Goal: Transaction & Acquisition: Register for event/course

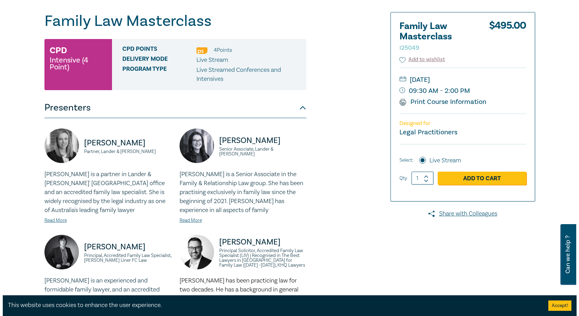
scroll to position [138, 0]
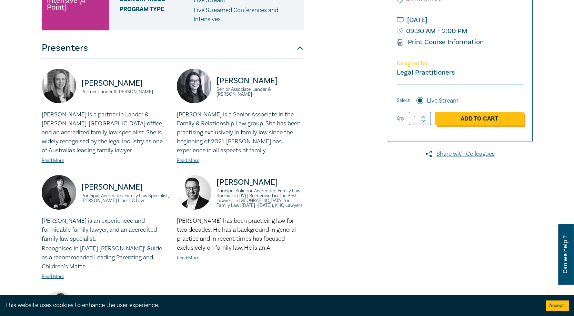
click at [425, 119] on link "Add to Cart" at bounding box center [479, 118] width 89 height 13
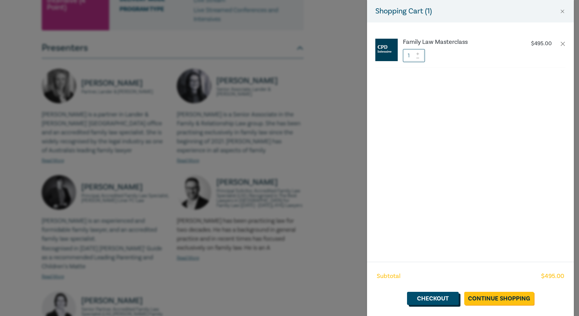
click at [425, 221] on link "Checkout" at bounding box center [433, 297] width 52 height 13
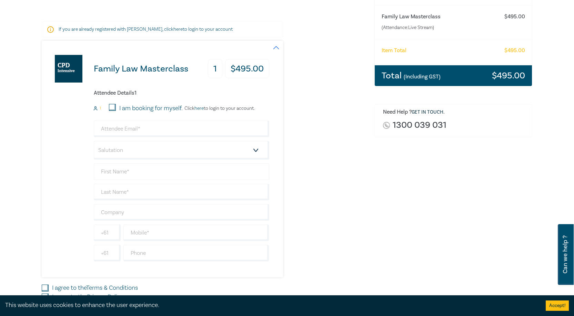
scroll to position [138, 0]
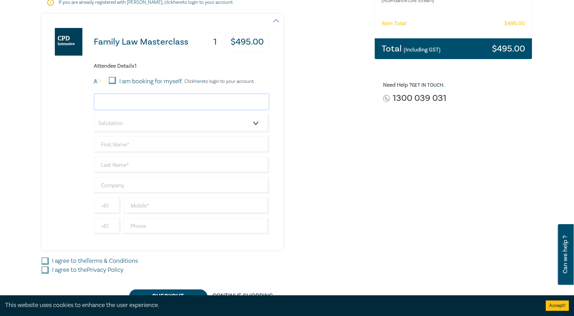
click at [118, 101] on input "email" at bounding box center [182, 101] width 176 height 17
type input "[EMAIL_ADDRESS][DOMAIN_NAME]"
select select "Ms."
type input "[PERSON_NAME]"
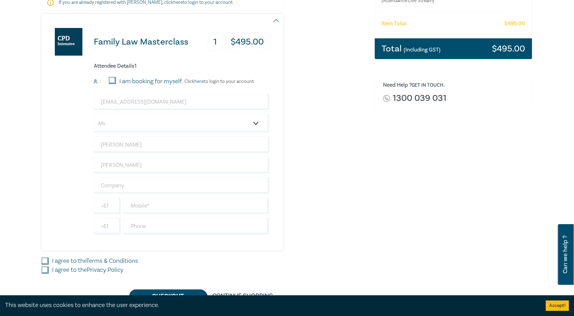
click at [105, 197] on div "[EMAIL_ADDRESS][DOMAIN_NAME] Salutation Mr. Mrs. Ms. Miss Dr. Prof. Other [PERS…" at bounding box center [182, 163] width 176 height 141
click at [109, 184] on input "text" at bounding box center [182, 185] width 176 height 17
type input "CE Family Law"
click at [156, 221] on input "text" at bounding box center [196, 226] width 146 height 17
type input "0395960222"
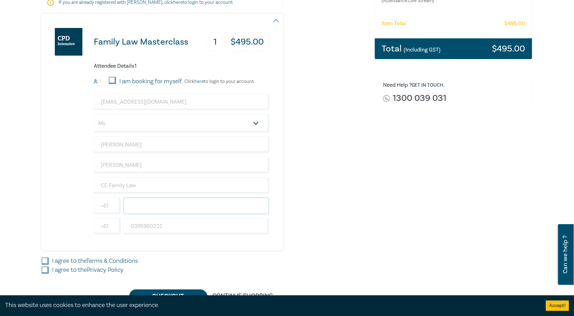
click at [161, 206] on input "text" at bounding box center [196, 205] width 146 height 17
type input "0422549049"
click at [44, 221] on input "I agree to the Terms & Conditions" at bounding box center [45, 260] width 7 height 7
checkbox input "true"
click at [46, 221] on input "I agree to the Privacy Policy" at bounding box center [45, 269] width 7 height 7
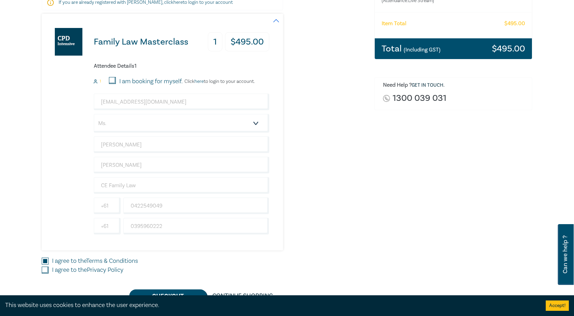
checkbox input "true"
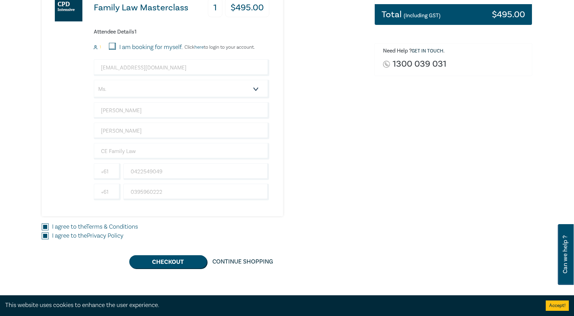
scroll to position [172, 0]
click at [153, 221] on button "Checkout" at bounding box center [168, 261] width 78 height 13
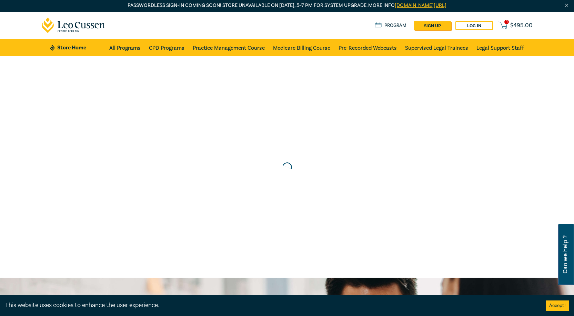
scroll to position [0, 0]
